Goal: Information Seeking & Learning: Learn about a topic

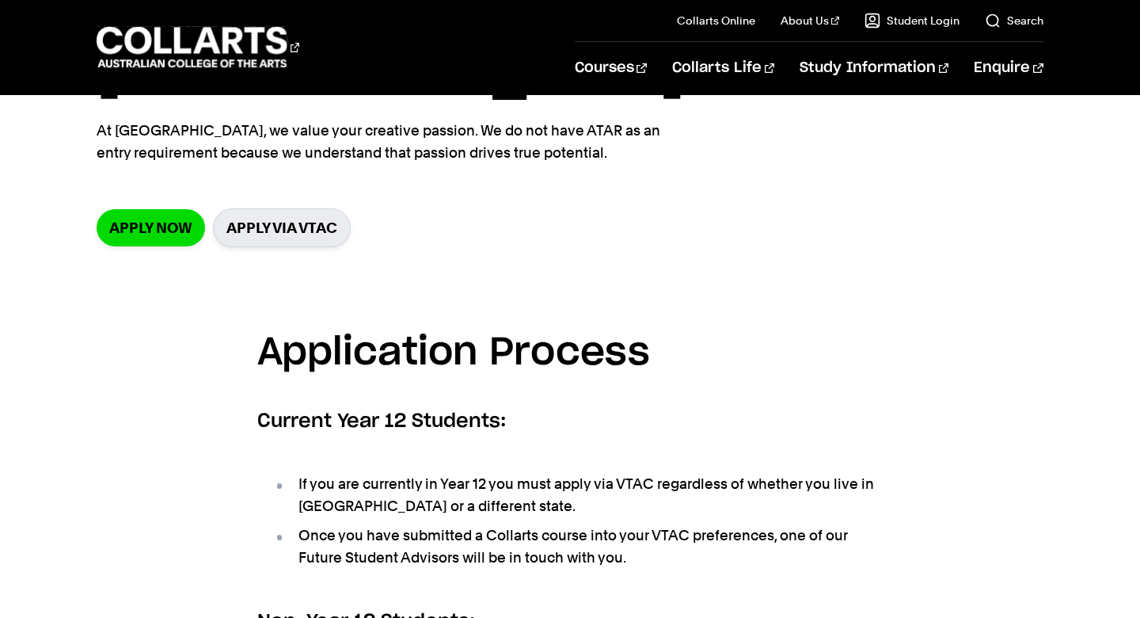
scroll to position [194, 0]
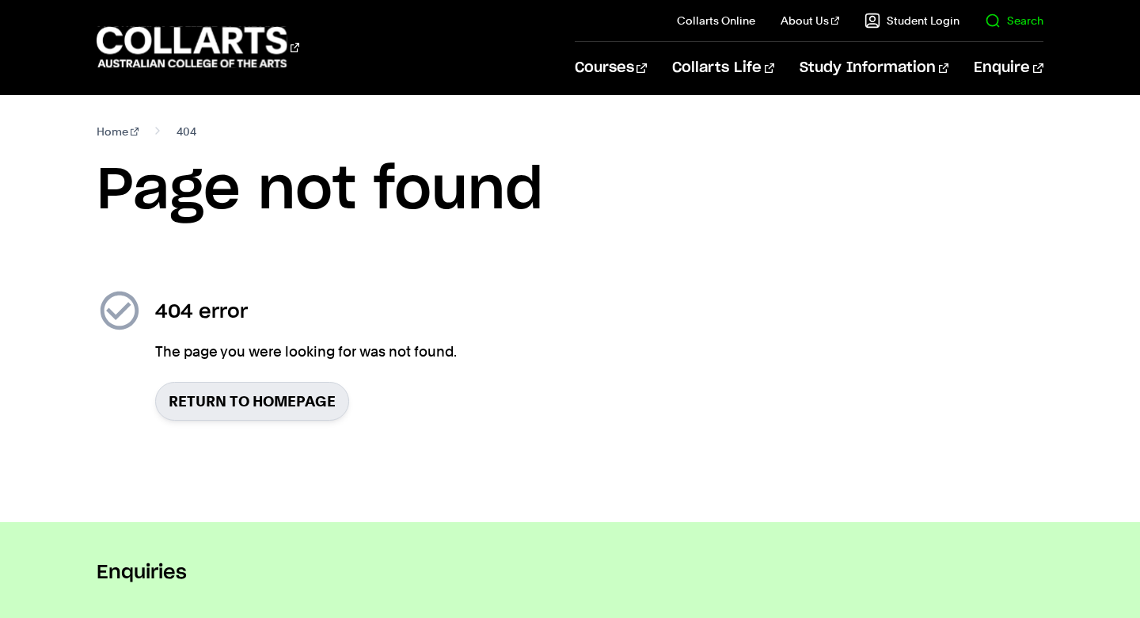
click at [1008, 27] on link "Search" at bounding box center [1014, 21] width 59 height 16
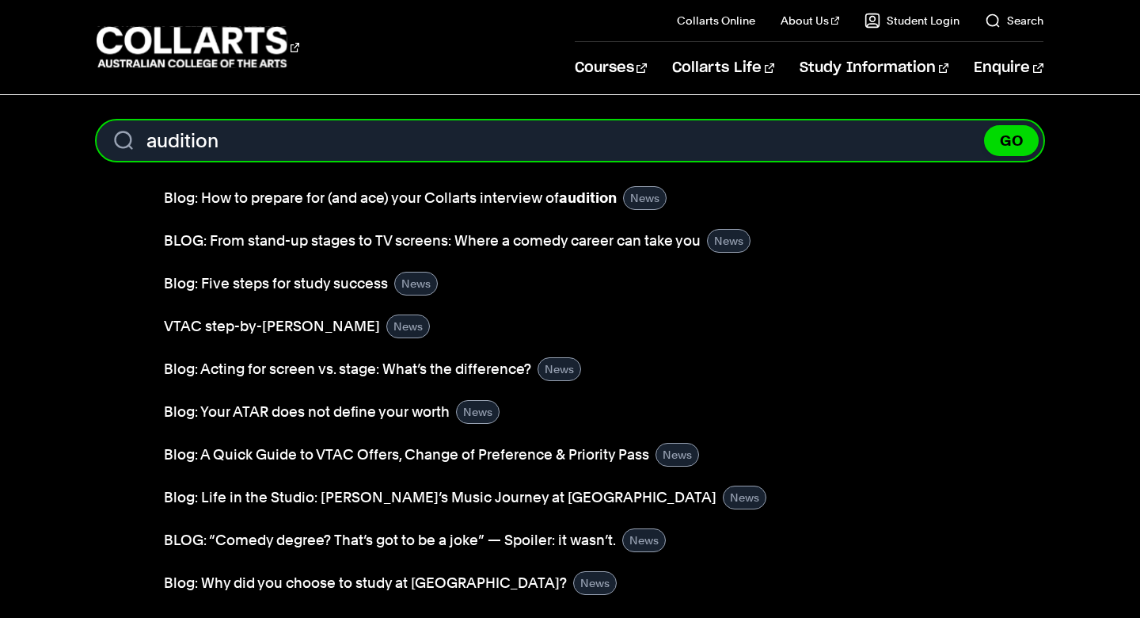
type input "audition"
click at [1011, 140] on button "GO" at bounding box center [1011, 140] width 55 height 31
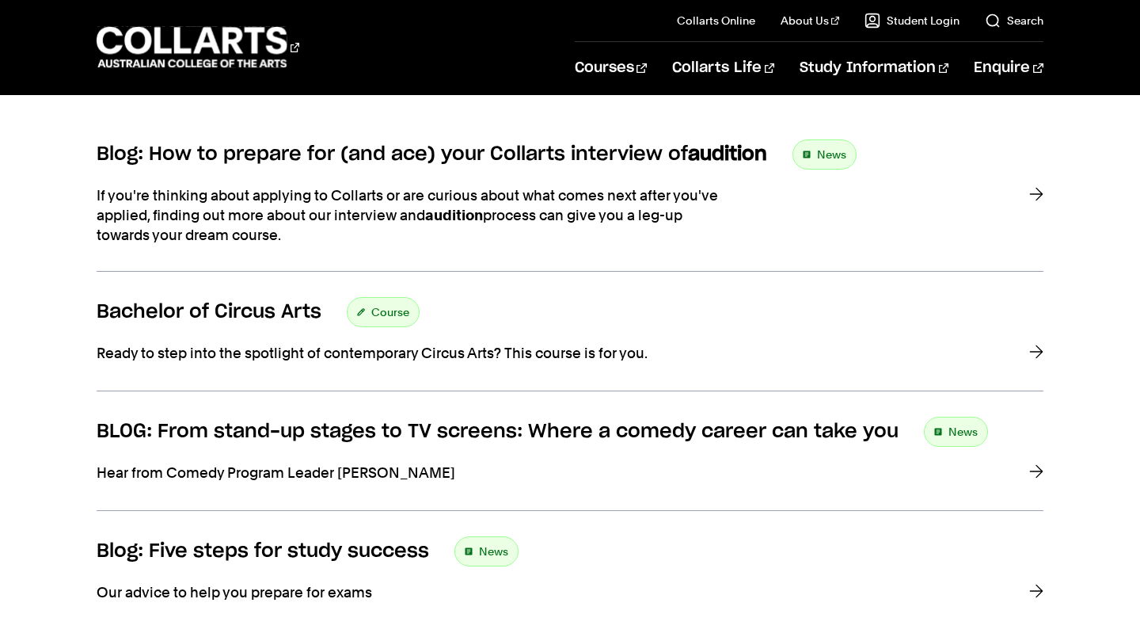
scroll to position [284, 0]
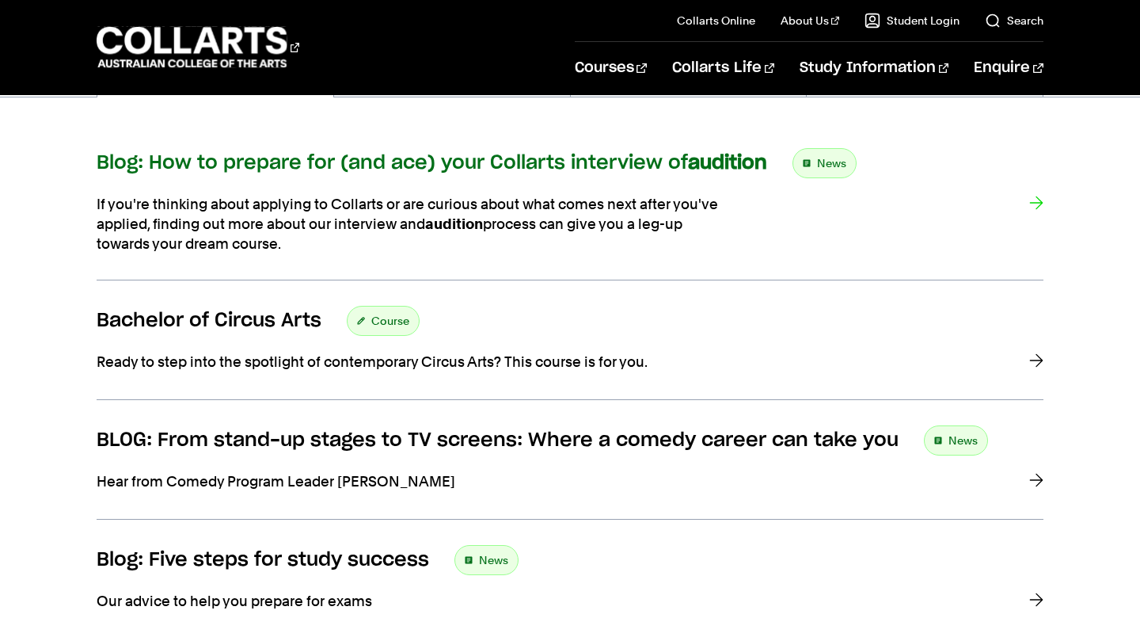
click at [352, 165] on h3 "Blog: How to prepare for (and ace) your Collarts interview of audition" at bounding box center [432, 163] width 671 height 24
